Goal: Find contact information: Find contact information

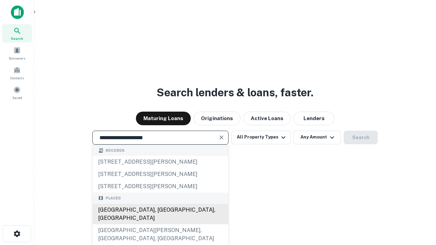
click at [160, 225] on div "[GEOGRAPHIC_DATA], [GEOGRAPHIC_DATA], [GEOGRAPHIC_DATA]" at bounding box center [161, 214] width 136 height 20
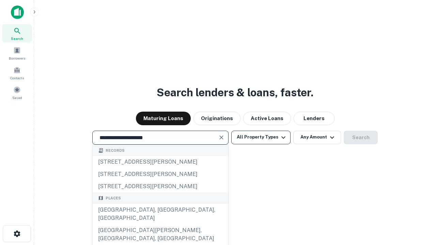
type input "**********"
click at [261, 137] on button "All Property Types" at bounding box center [260, 138] width 59 height 14
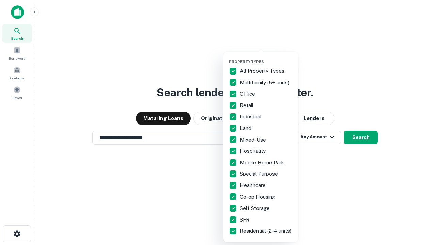
click at [266, 57] on button "button" at bounding box center [266, 57] width 75 height 0
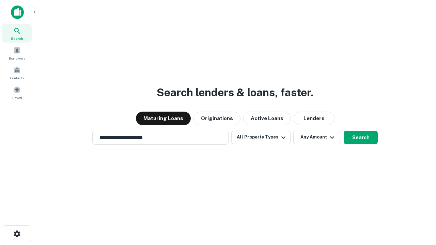
scroll to position [11, 0]
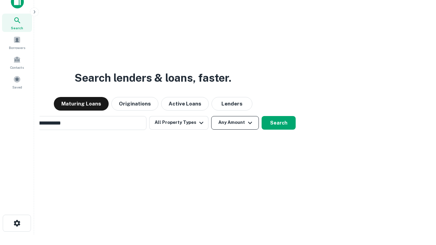
click at [211, 116] on button "Any Amount" at bounding box center [235, 123] width 48 height 14
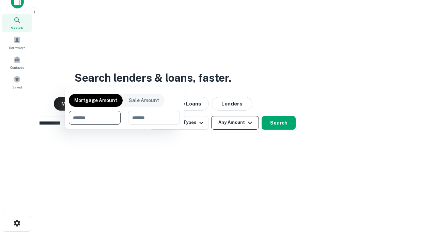
scroll to position [49, 193]
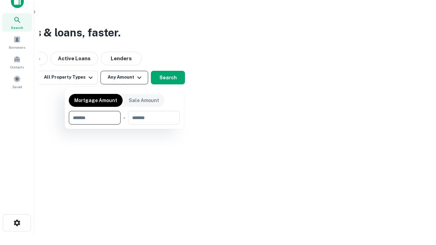
type input "*******"
click at [124, 125] on button "button" at bounding box center [124, 125] width 111 height 0
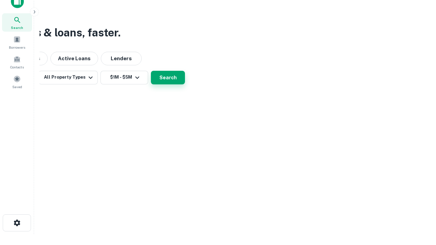
click at [185, 85] on button "Search" at bounding box center [168, 78] width 34 height 14
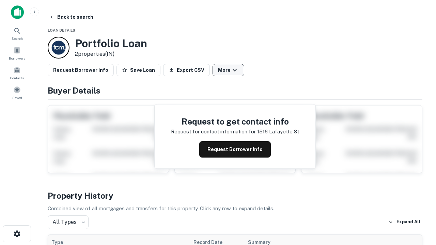
click at [228, 70] on button "More" at bounding box center [229, 70] width 32 height 12
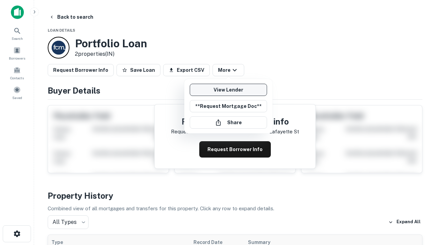
click at [228, 90] on link "View Lender" at bounding box center [228, 90] width 77 height 12
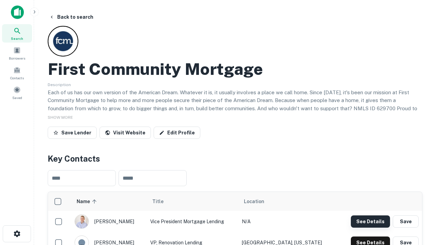
click at [370, 221] on button "See Details" at bounding box center [370, 222] width 39 height 12
click at [17, 234] on icon "button" at bounding box center [17, 234] width 8 height 8
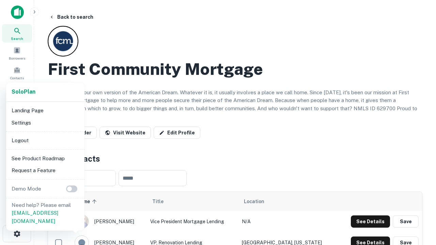
click at [45, 140] on li "Logout" at bounding box center [45, 141] width 73 height 12
